Goal: Task Accomplishment & Management: Use online tool/utility

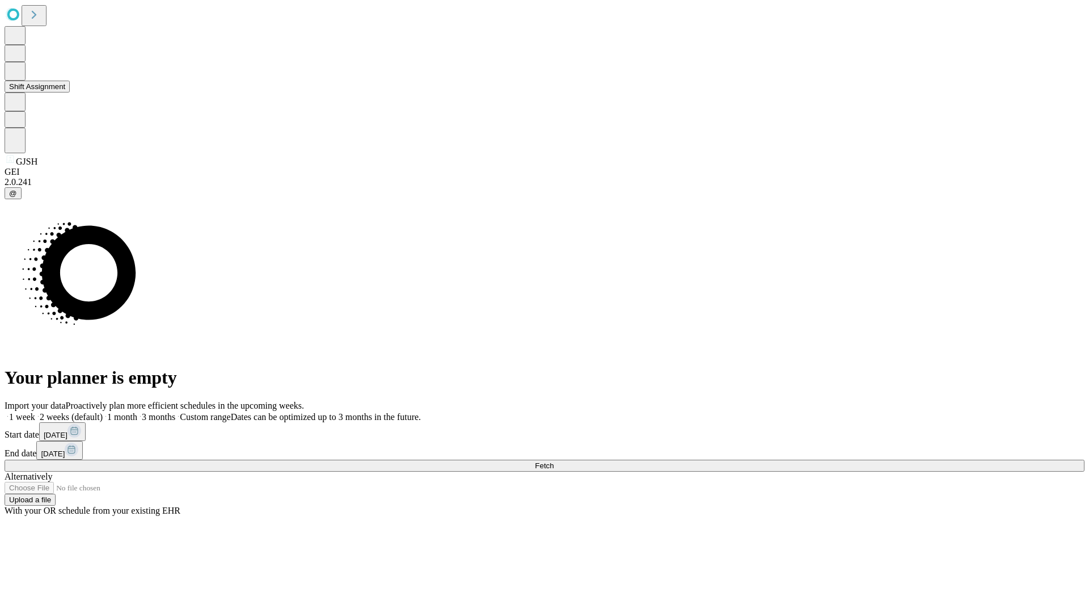
click at [70, 92] on button "Shift Assignment" at bounding box center [37, 87] width 65 height 12
